Goal: Use online tool/utility: Utilize a website feature to perform a specific function

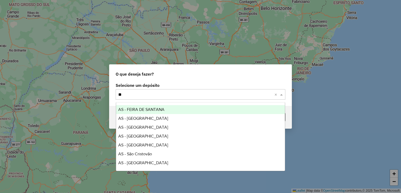
type input "*"
type input "***"
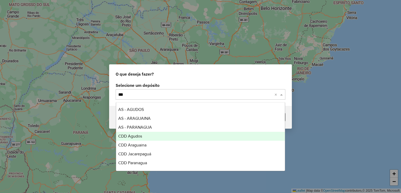
click at [142, 135] on div "CDD Agudos" at bounding box center [200, 136] width 169 height 9
